Goal: Ask a question

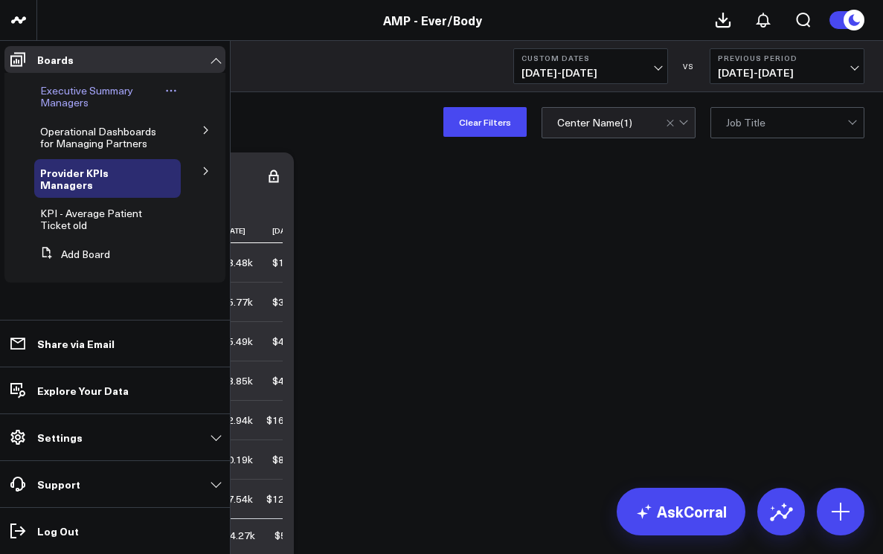
click at [83, 105] on span "Executive Summary Managers" at bounding box center [86, 96] width 93 height 26
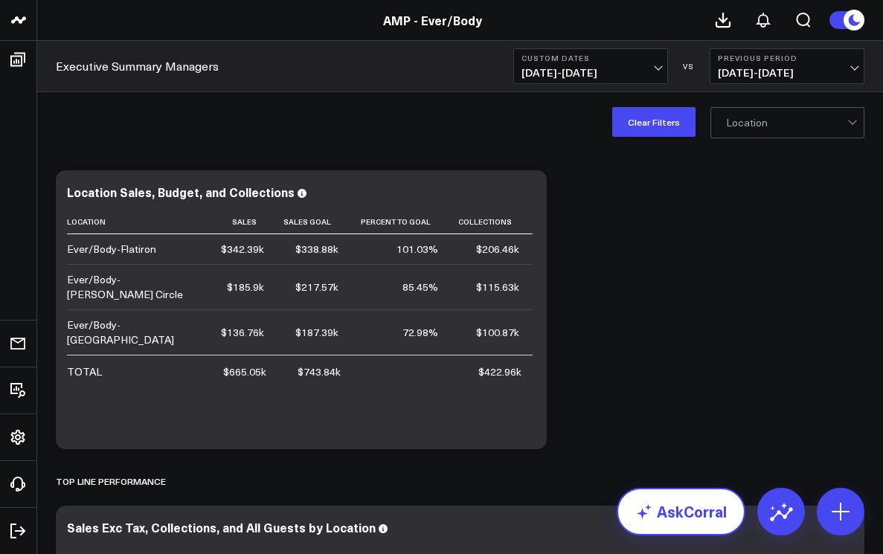
click at [668, 499] on link "AskCorral" at bounding box center [681, 512] width 129 height 48
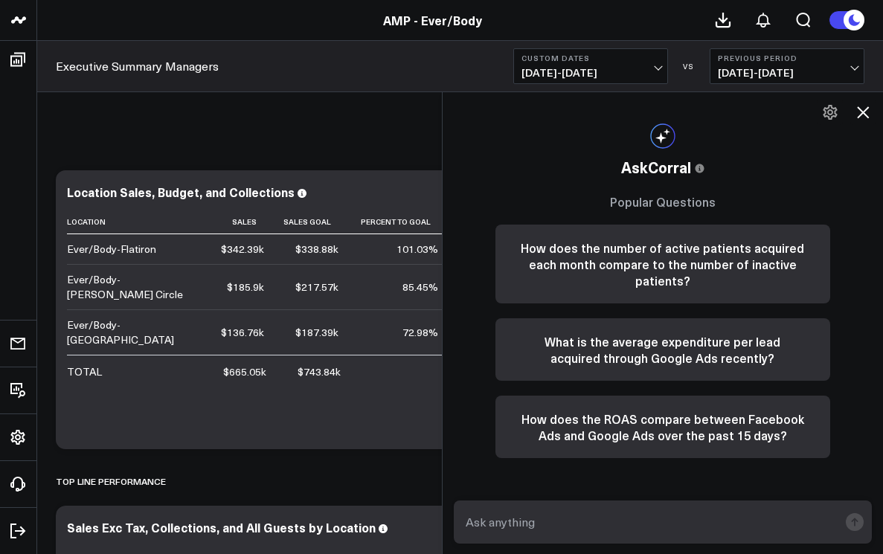
click at [374, 126] on div "Clear Filters Location" at bounding box center [460, 122] width 846 height 60
click at [867, 120] on icon at bounding box center [863, 112] width 18 height 18
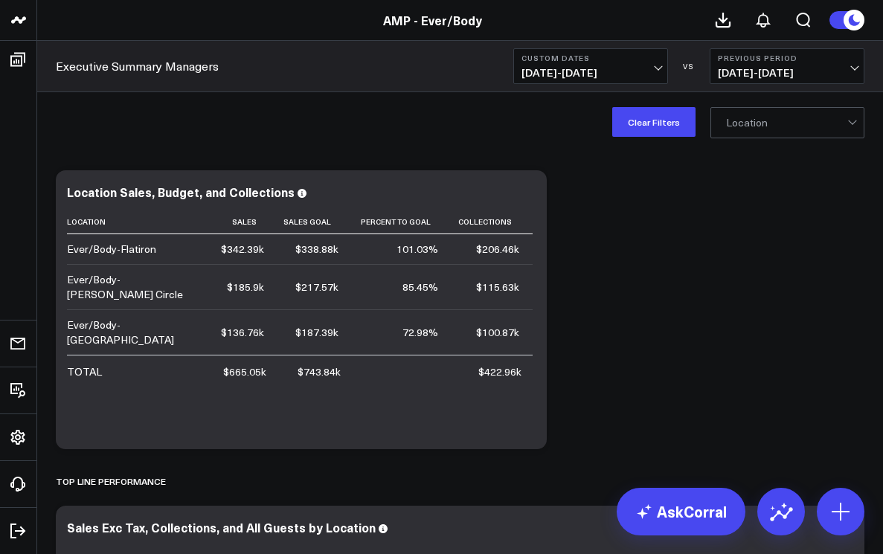
click at [660, 67] on span "[DATE] - [DATE]" at bounding box center [591, 73] width 138 height 12
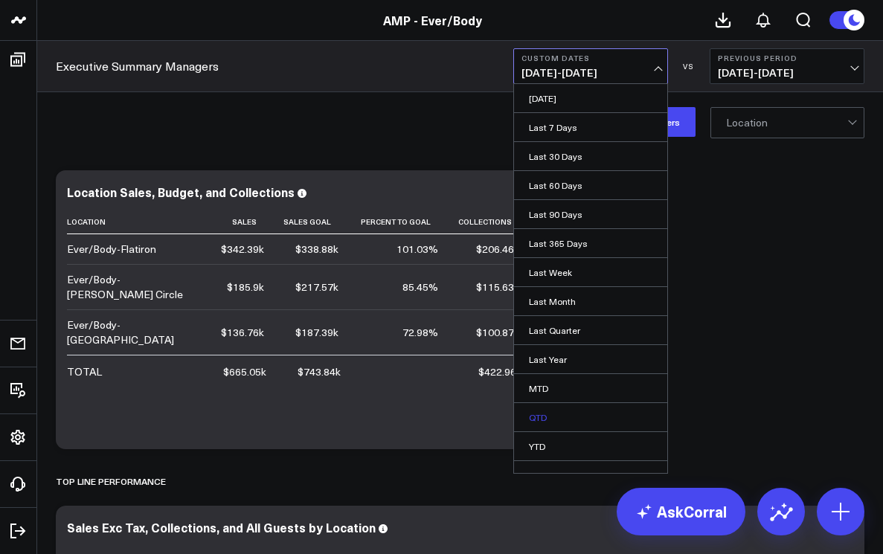
scroll to position [16, 0]
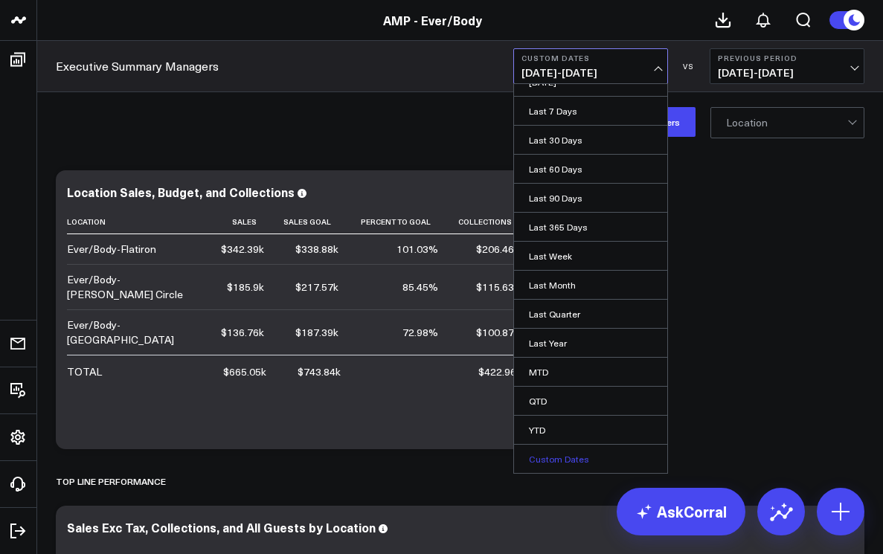
click at [567, 453] on link "Custom Dates" at bounding box center [590, 459] width 153 height 28
select select "7"
select select "2025"
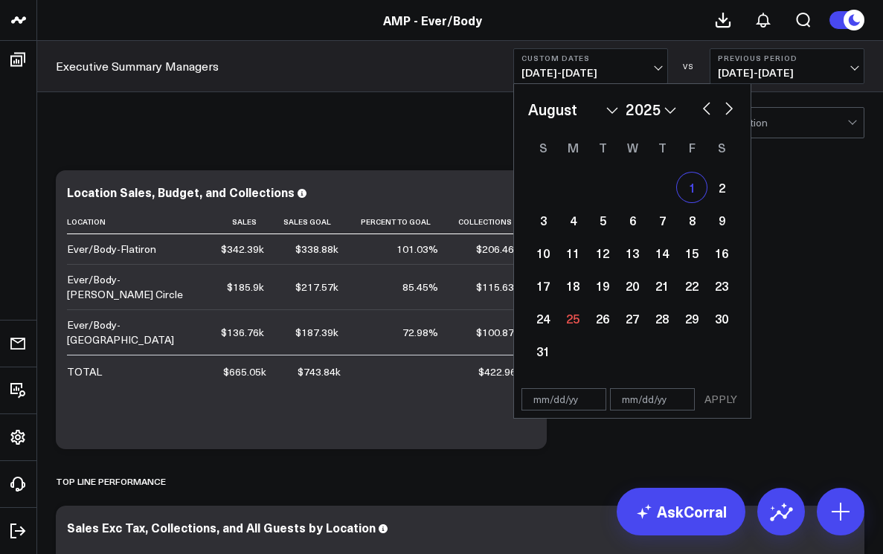
click at [702, 193] on div "1" at bounding box center [692, 188] width 30 height 30
type input "[DATE]"
select select "7"
select select "2025"
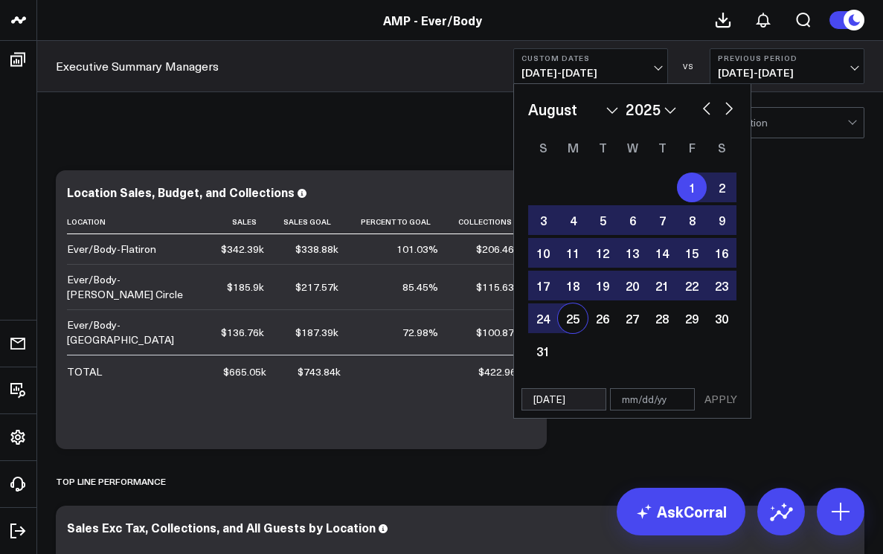
click at [562, 323] on div "25" at bounding box center [573, 319] width 30 height 30
type input "[DATE]"
select select "7"
select select "2025"
click at [723, 409] on button "APPLY" at bounding box center [721, 399] width 45 height 22
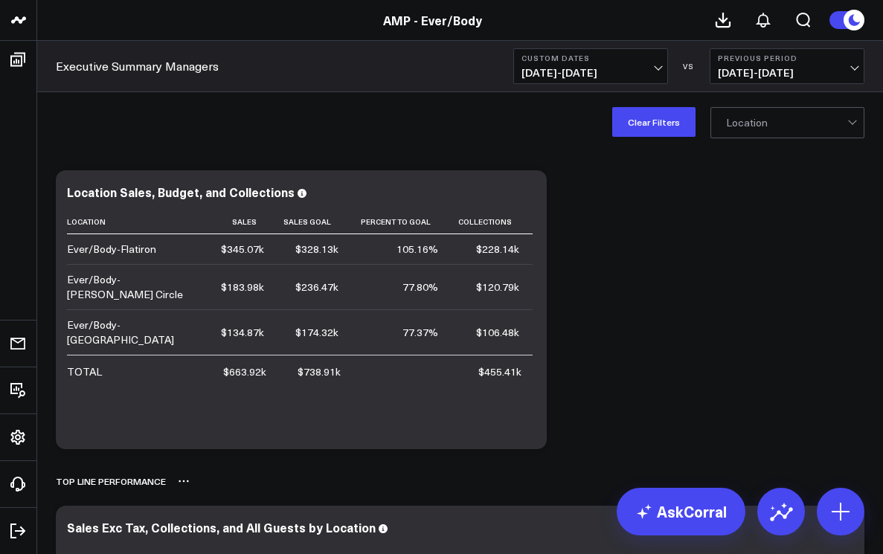
click at [685, 478] on div "Top line Performance" at bounding box center [460, 481] width 809 height 34
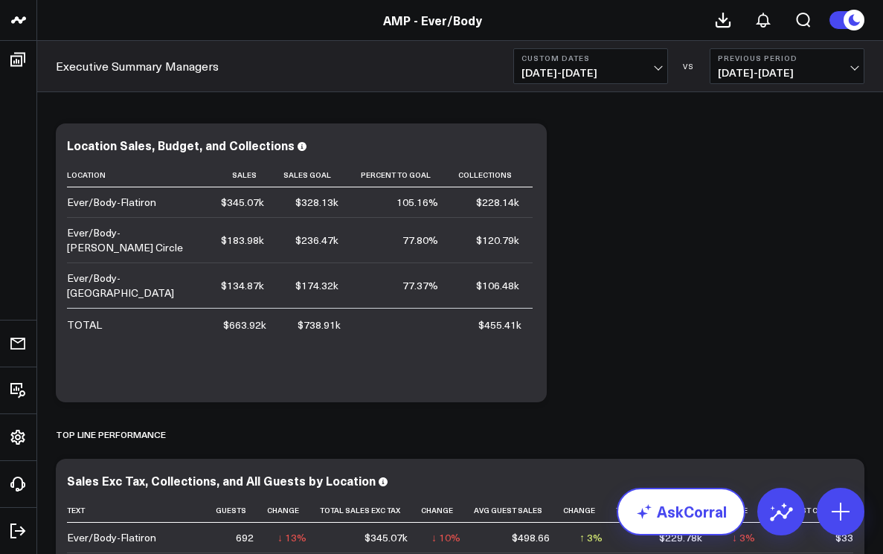
scroll to position [48, 0]
click at [682, 507] on link "AskCorral" at bounding box center [681, 512] width 129 height 48
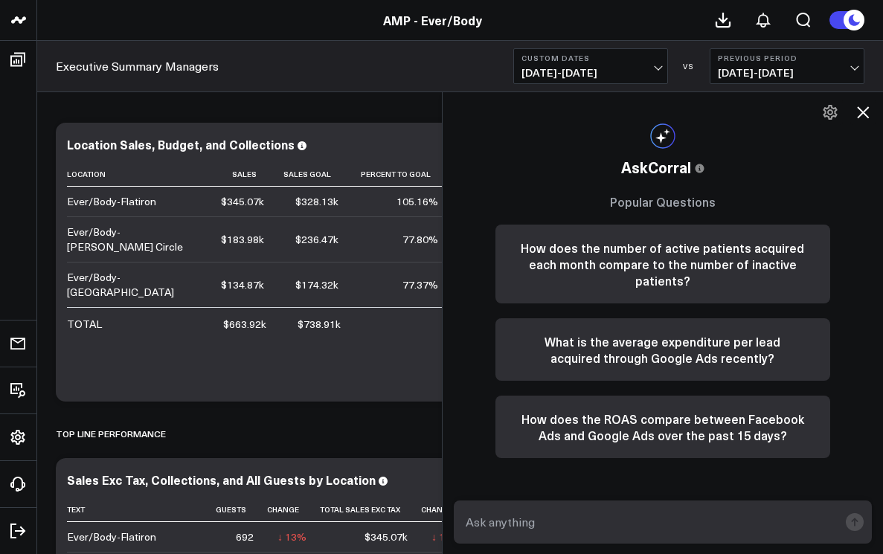
click at [507, 534] on textarea at bounding box center [650, 522] width 377 height 27
type textarea "t"
type textarea "retail sales for [PERSON_NAME] circle"
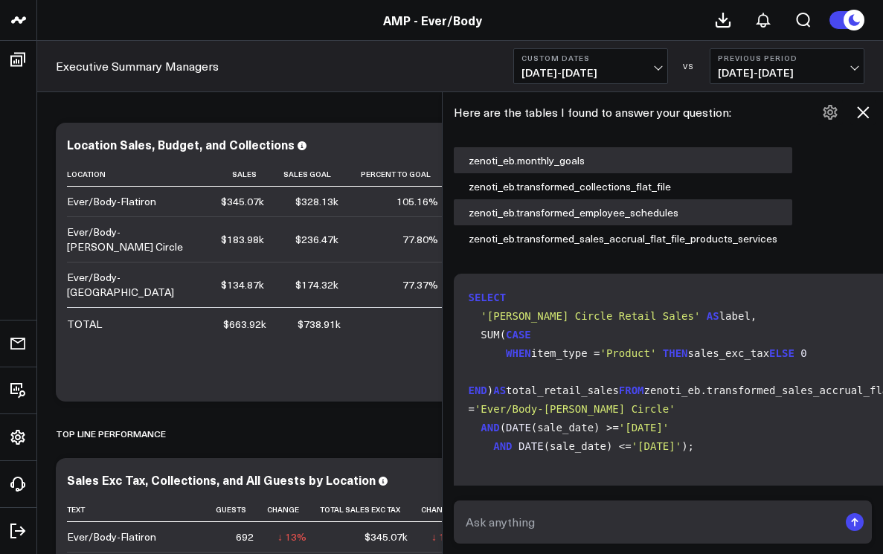
scroll to position [1521, 0]
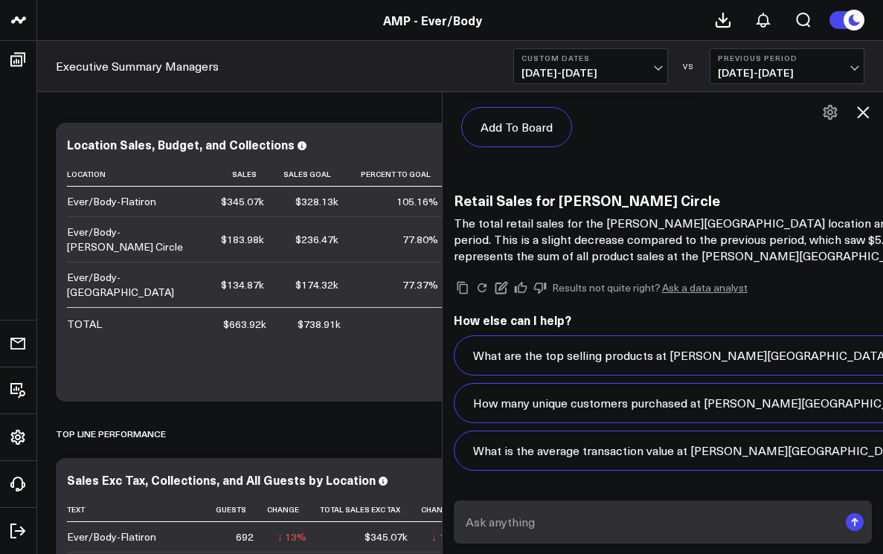
click at [572, 518] on textarea at bounding box center [650, 522] width 377 height 27
type textarea "provider utilization"
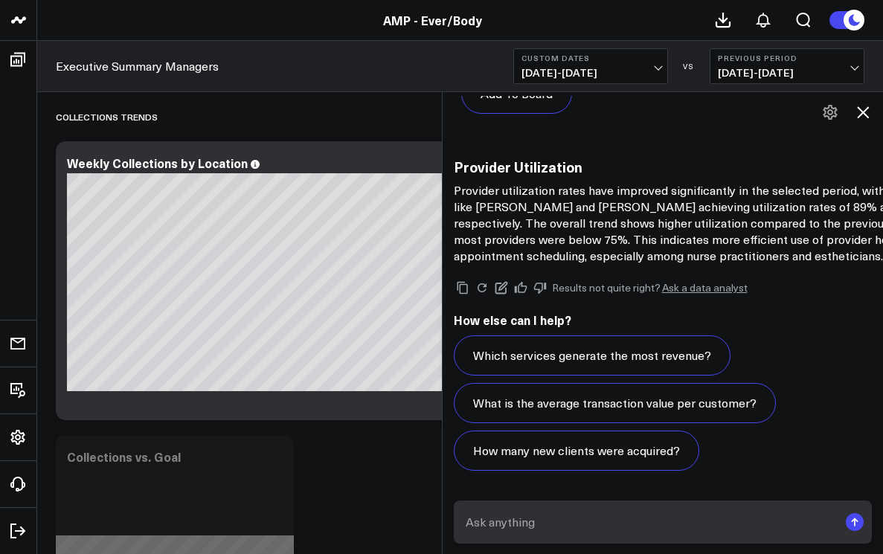
scroll to position [718, 0]
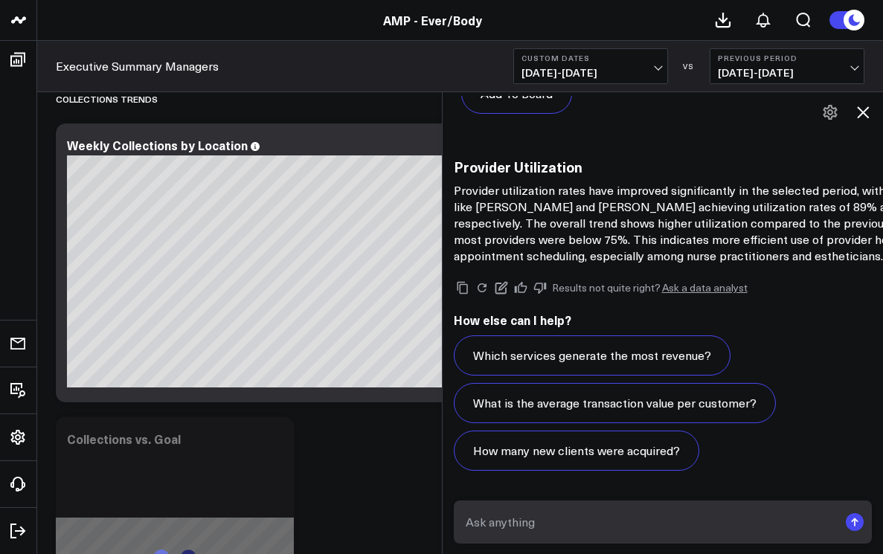
click at [531, 530] on textarea at bounding box center [650, 522] width 377 height 27
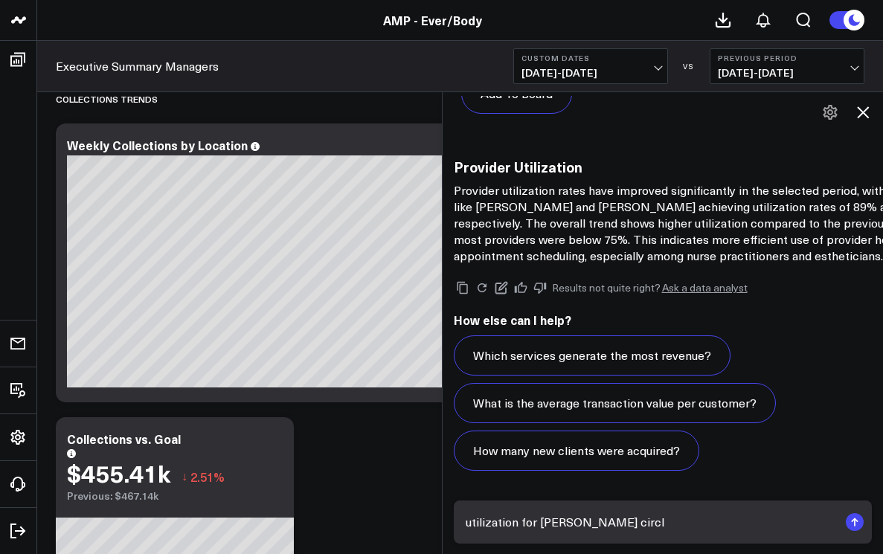
type textarea "utilization for [PERSON_NAME] circle"
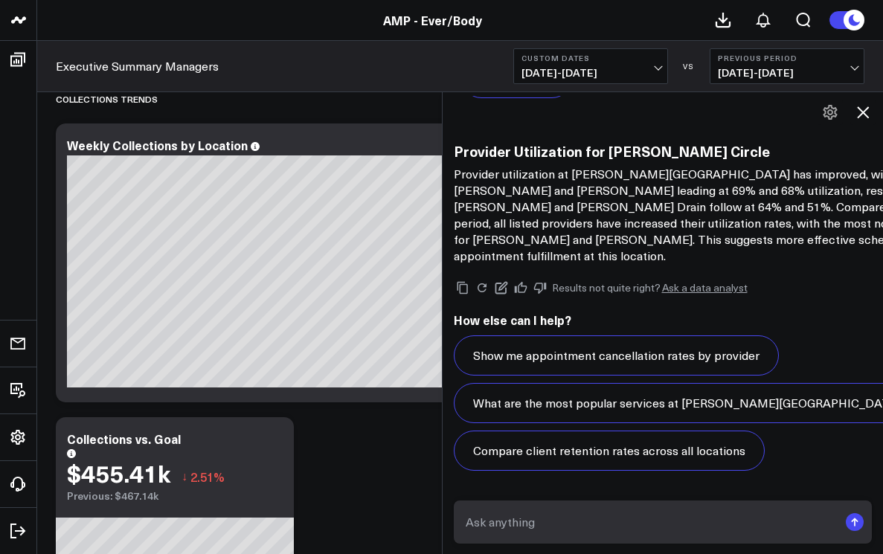
scroll to position [740, 0]
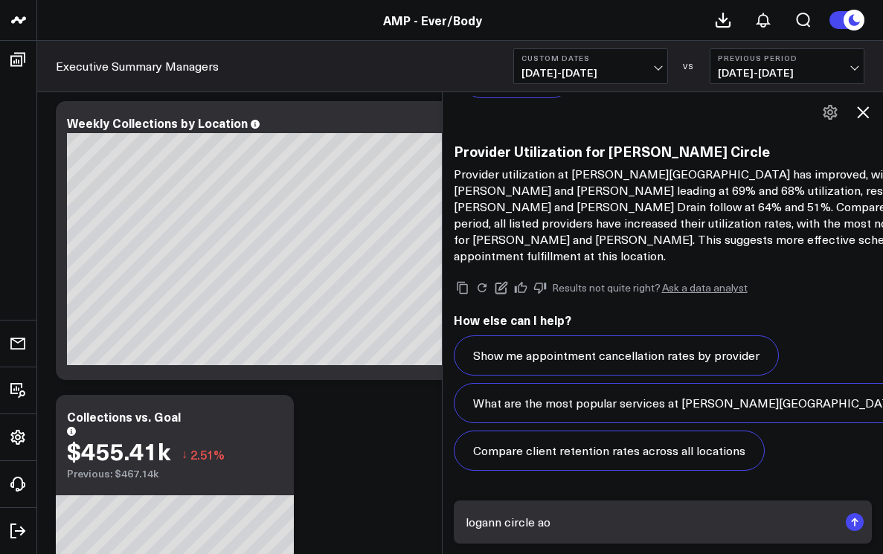
type textarea "logann circle aov"
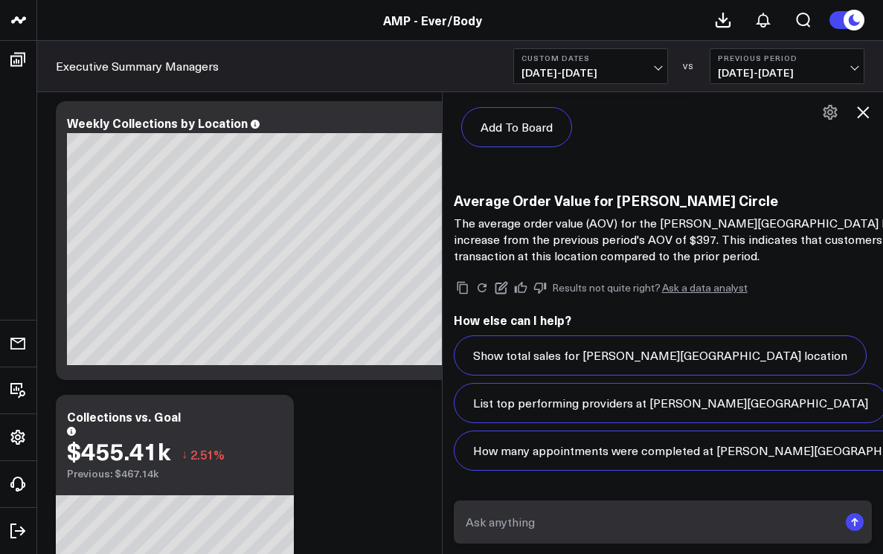
scroll to position [5396, 0]
